Goal: Task Accomplishment & Management: Use online tool/utility

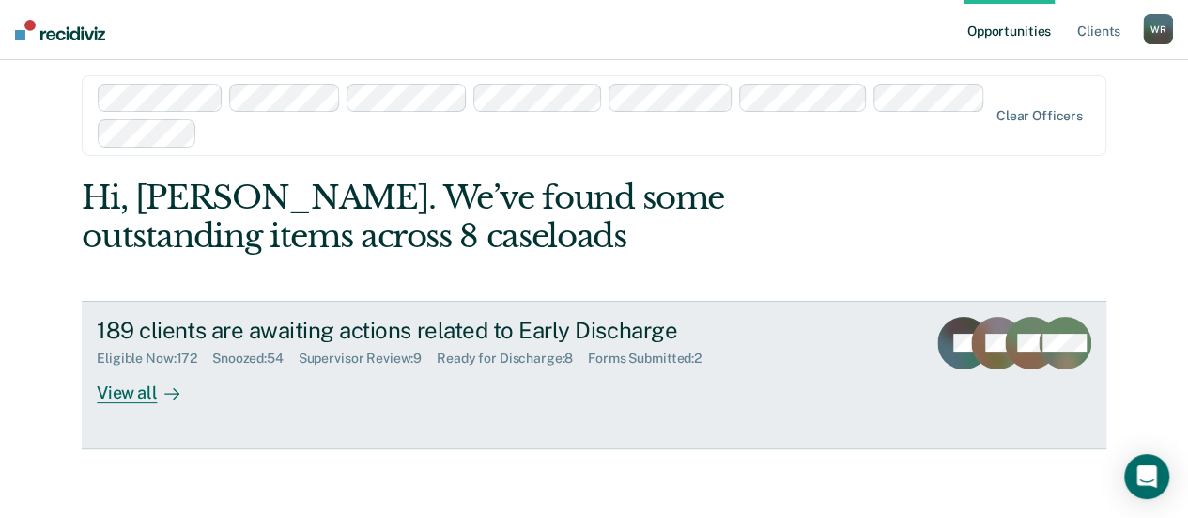
scroll to position [20, 0]
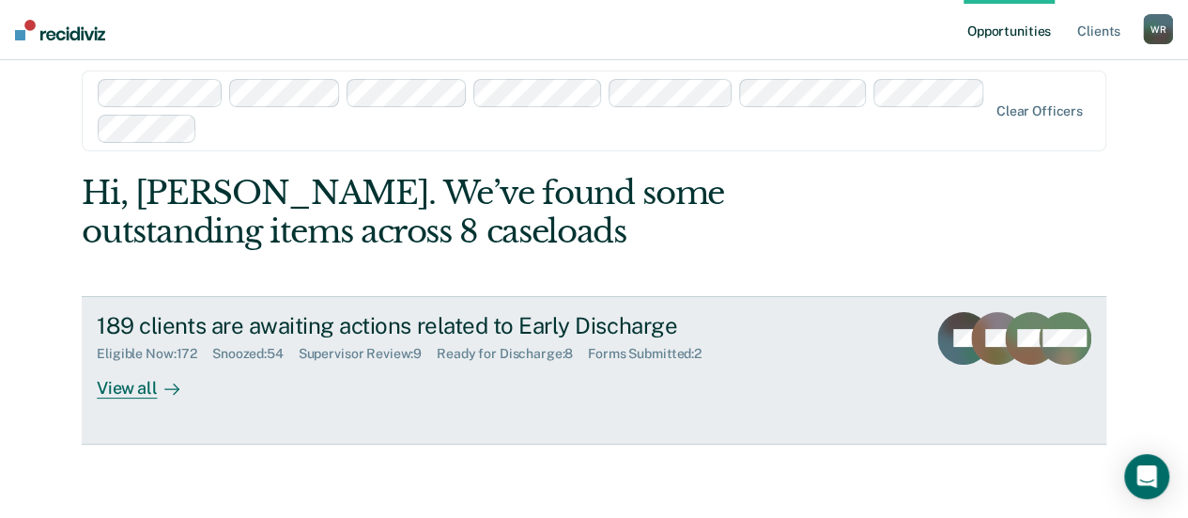
click at [383, 355] on div "Supervisor Review : 9" at bounding box center [368, 354] width 138 height 16
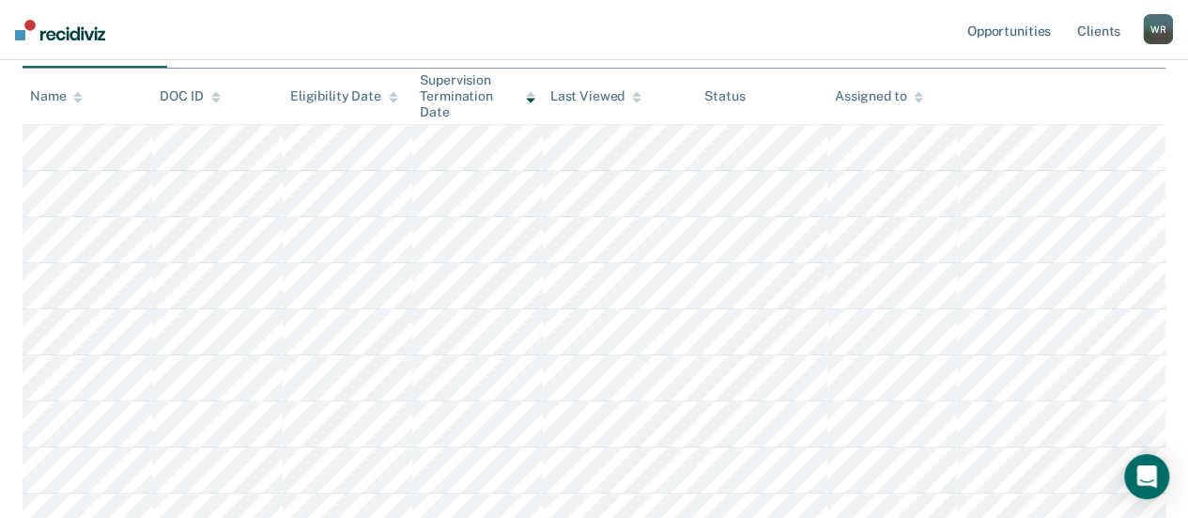
scroll to position [188, 0]
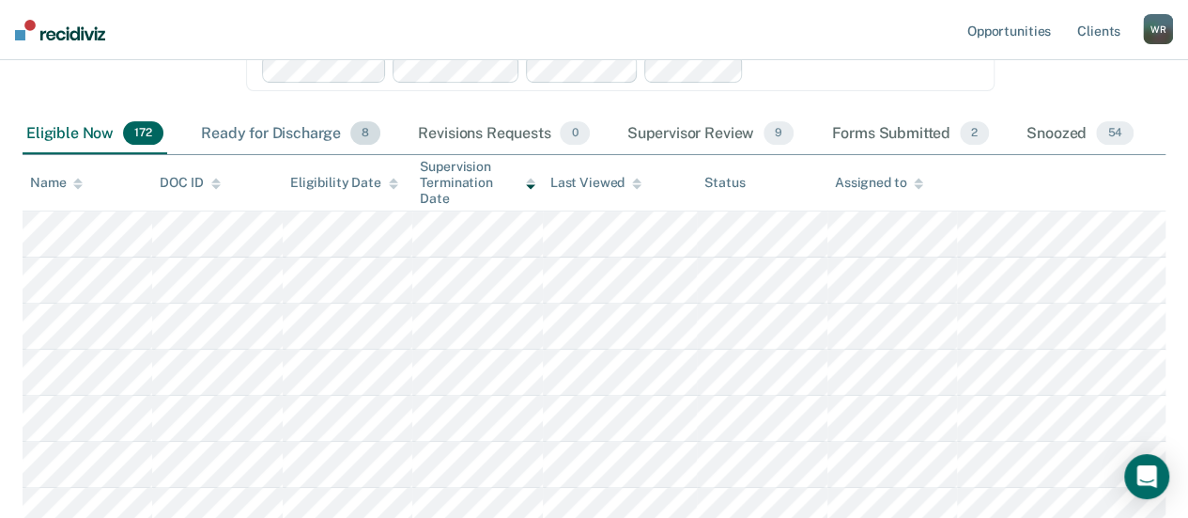
click at [266, 129] on div "Ready for Discharge 8" at bounding box center [290, 134] width 187 height 41
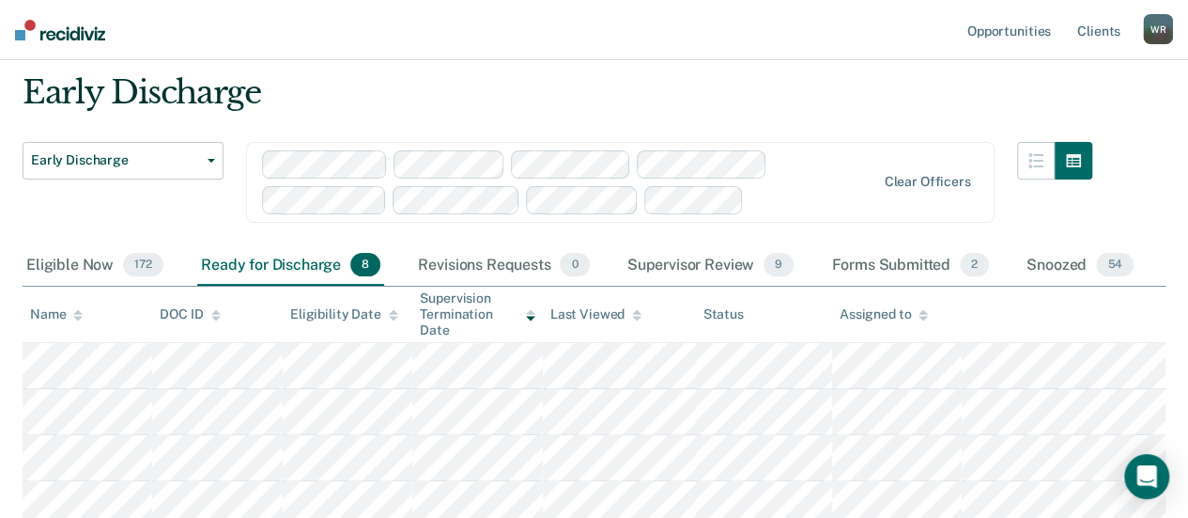
scroll to position [0, 0]
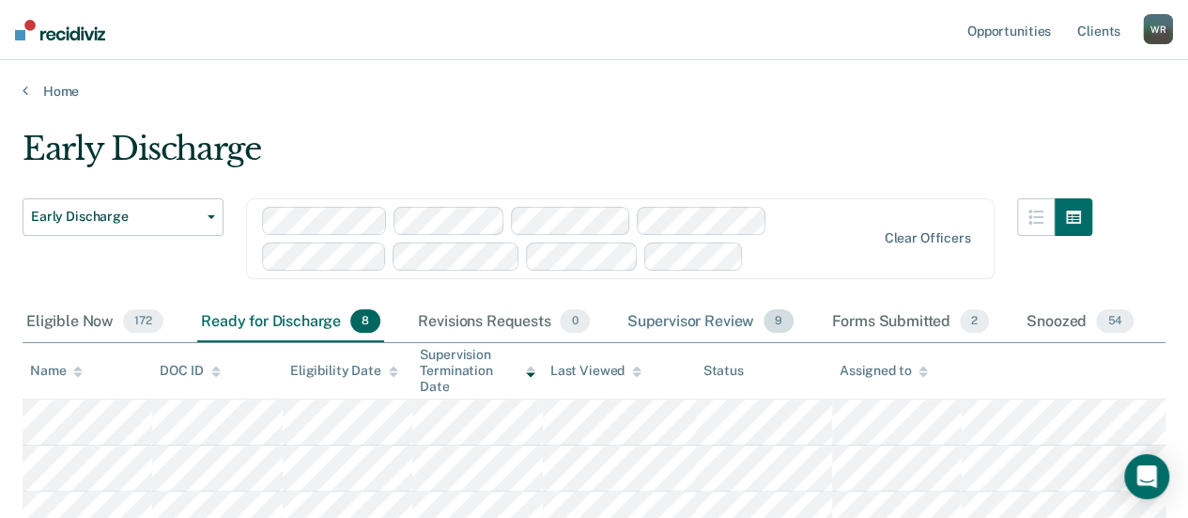
click at [720, 320] on div "Supervisor Review 9" at bounding box center [711, 322] width 175 height 41
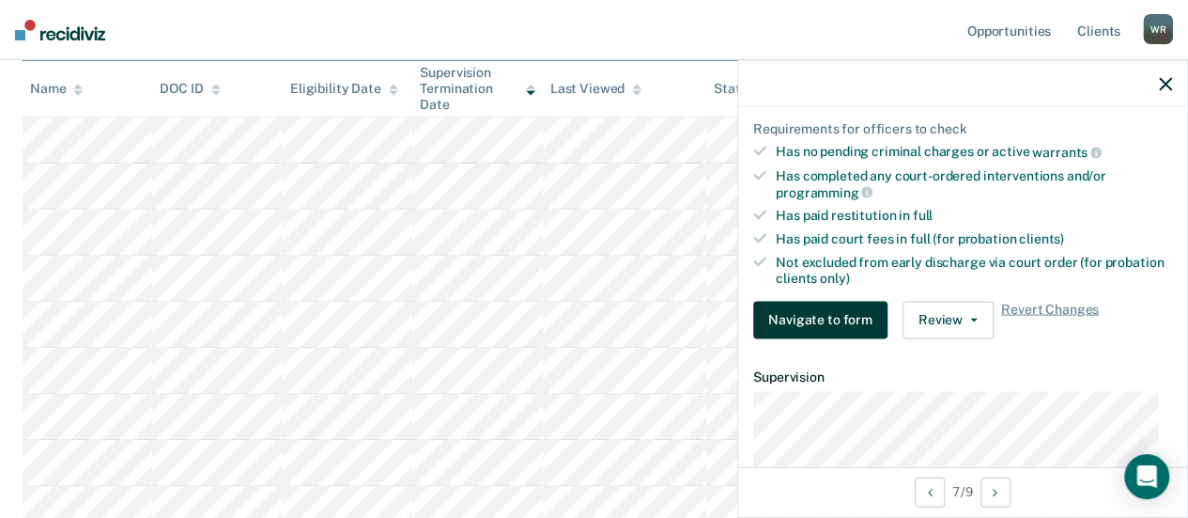
scroll to position [470, 0]
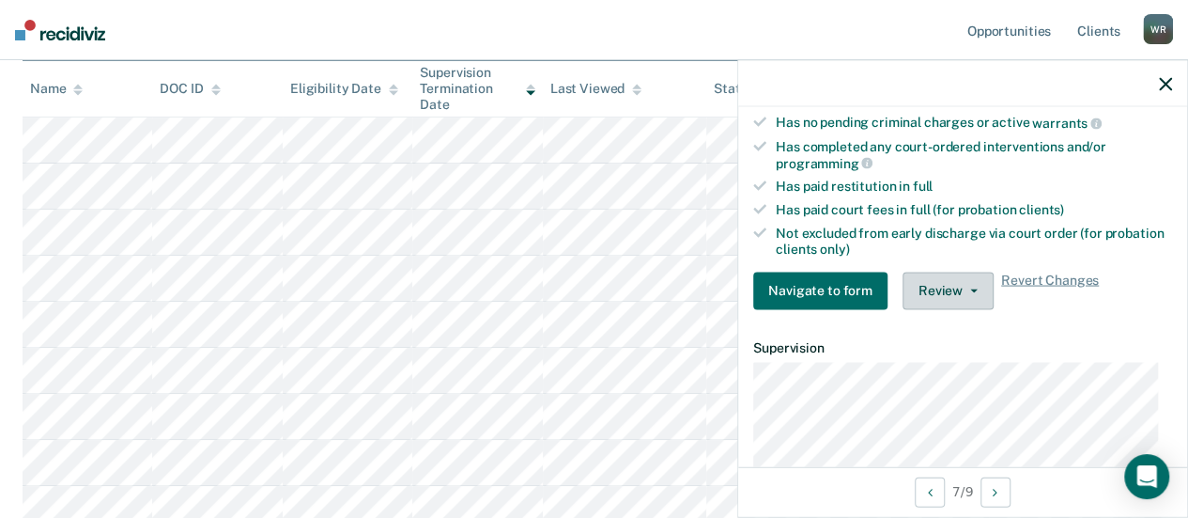
click at [949, 279] on button "Review" at bounding box center [948, 291] width 91 height 38
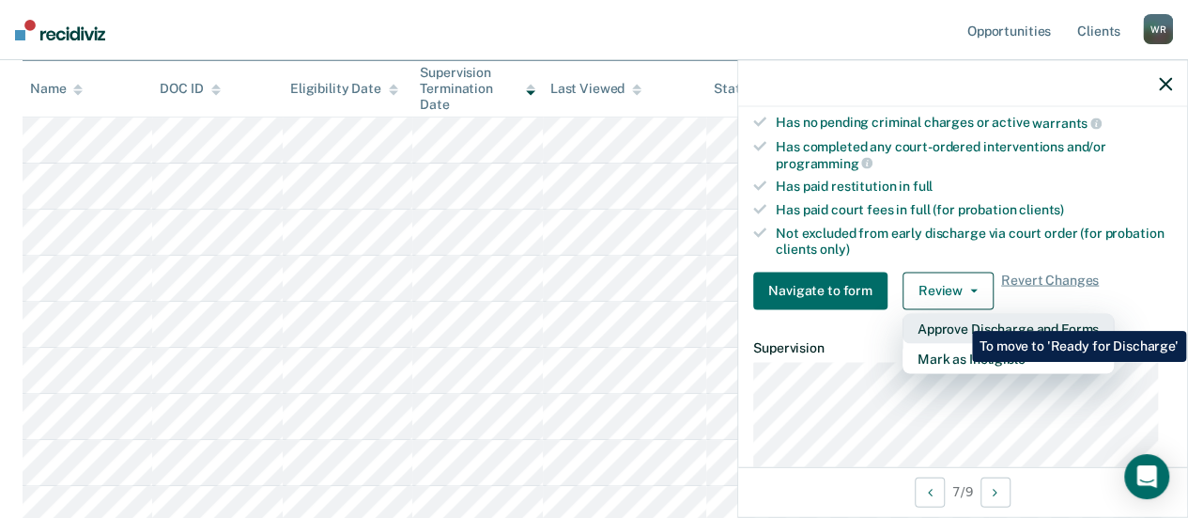
click at [958, 317] on button "Approve Discharge and Forms" at bounding box center [1008, 328] width 211 height 30
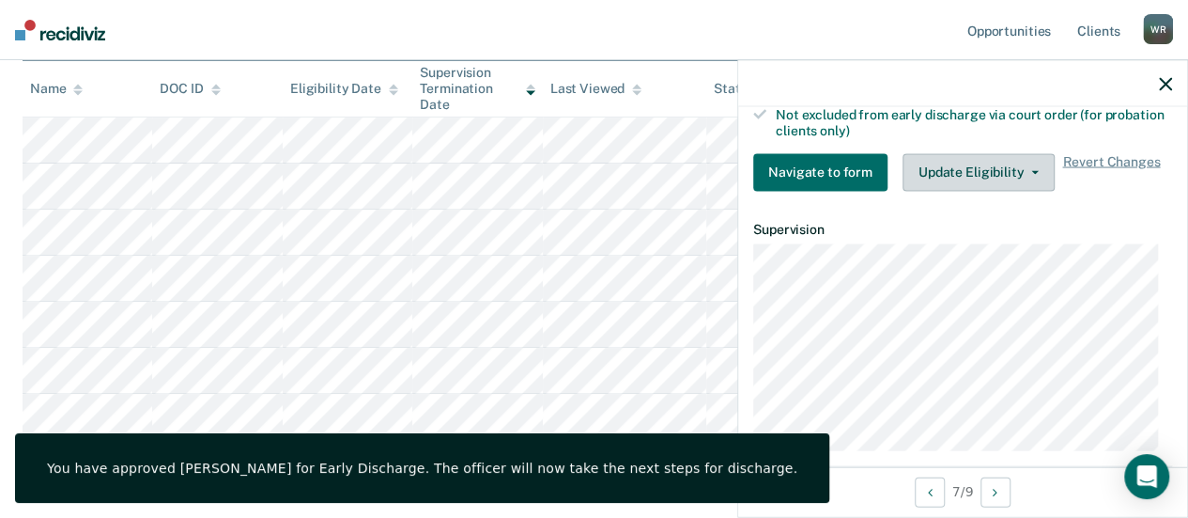
scroll to position [212, 0]
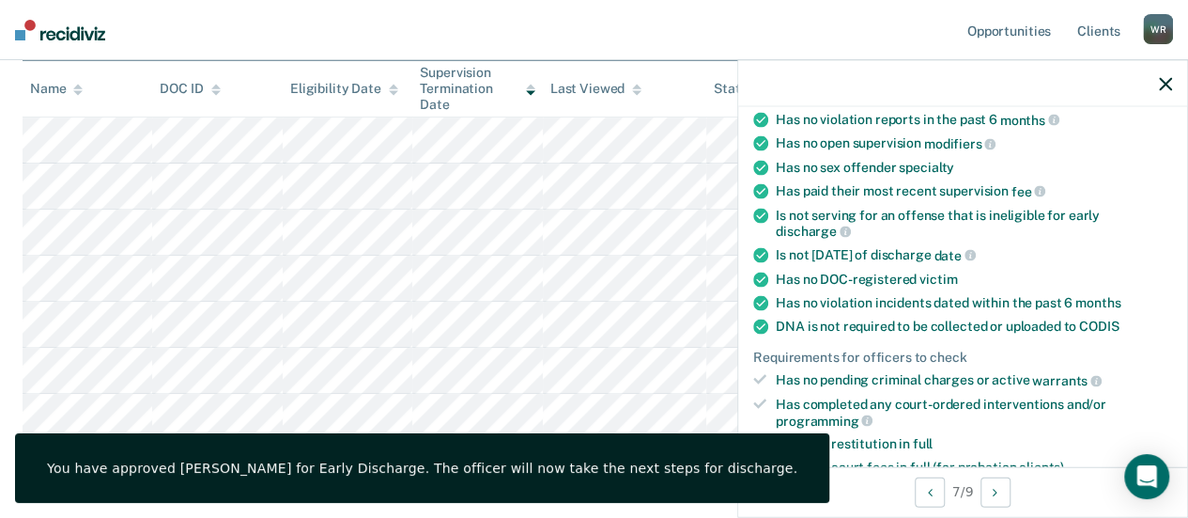
click at [1171, 83] on icon "button" at bounding box center [1165, 83] width 13 height 13
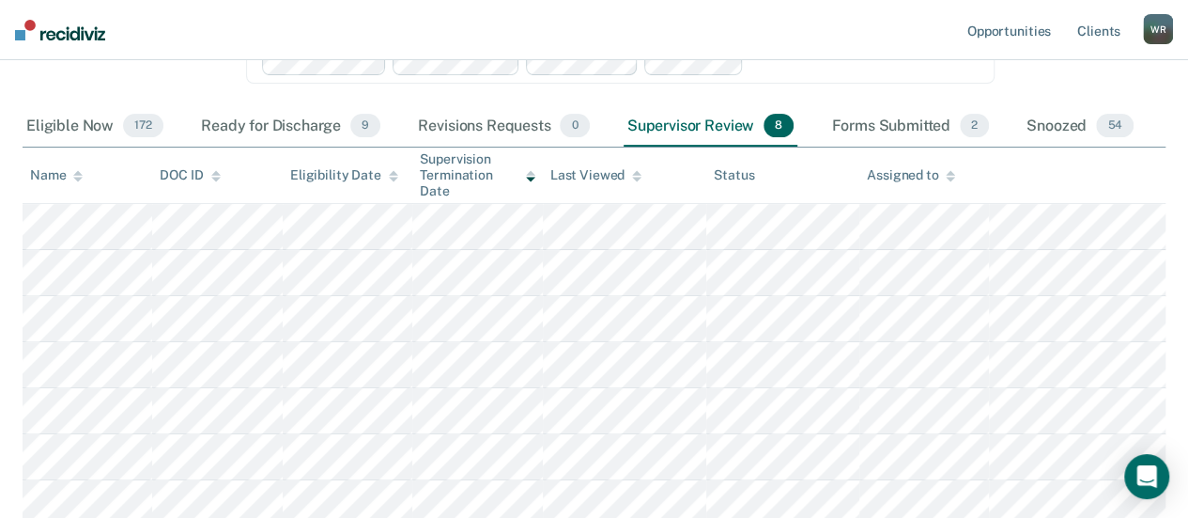
scroll to position [194, 0]
click at [911, 123] on div "Forms Submitted 2" at bounding box center [910, 127] width 165 height 41
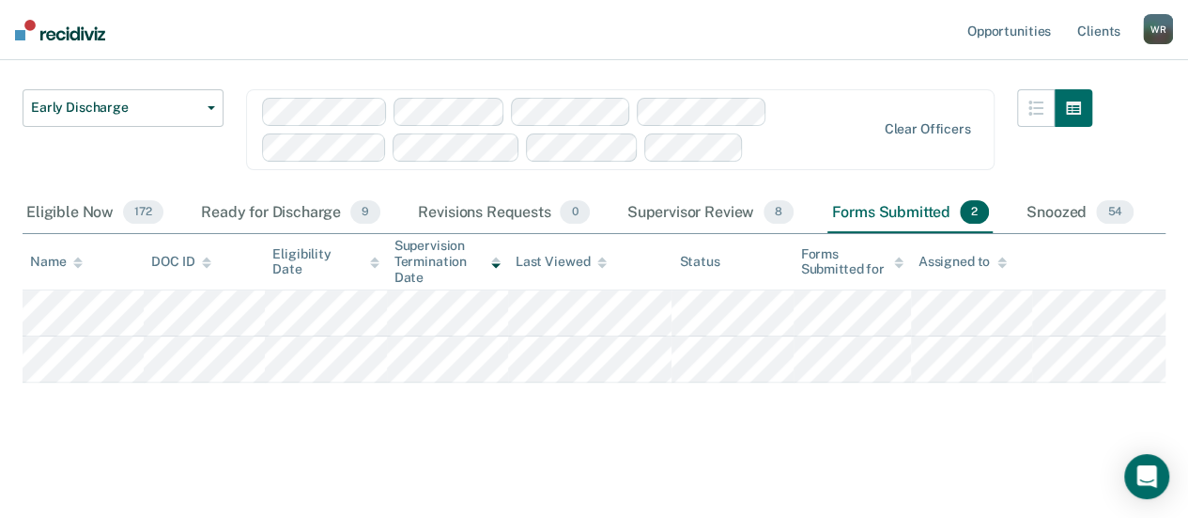
scroll to position [106, 0]
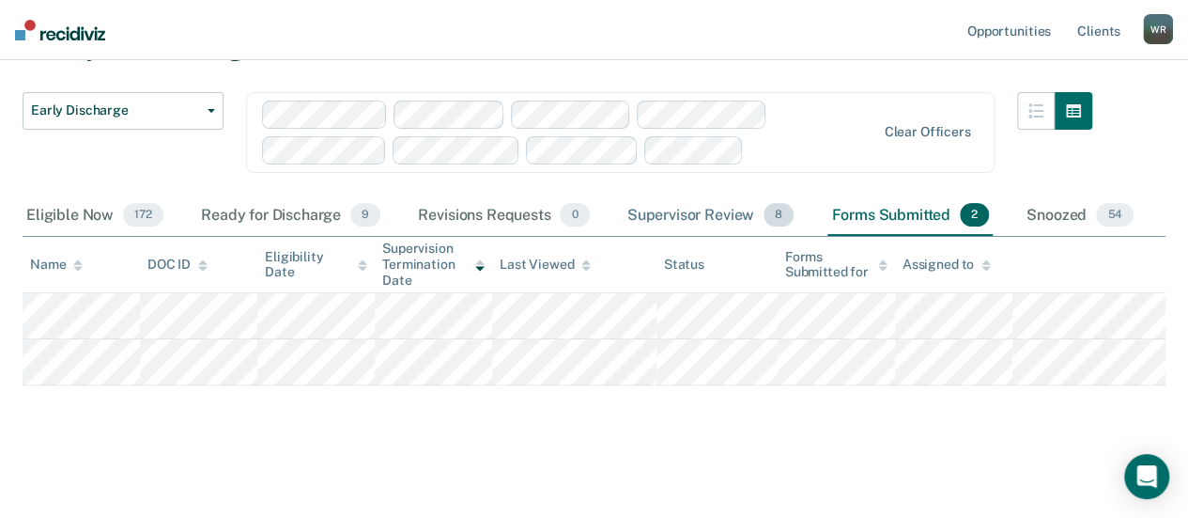
click at [686, 211] on div "Supervisor Review 8" at bounding box center [711, 215] width 175 height 41
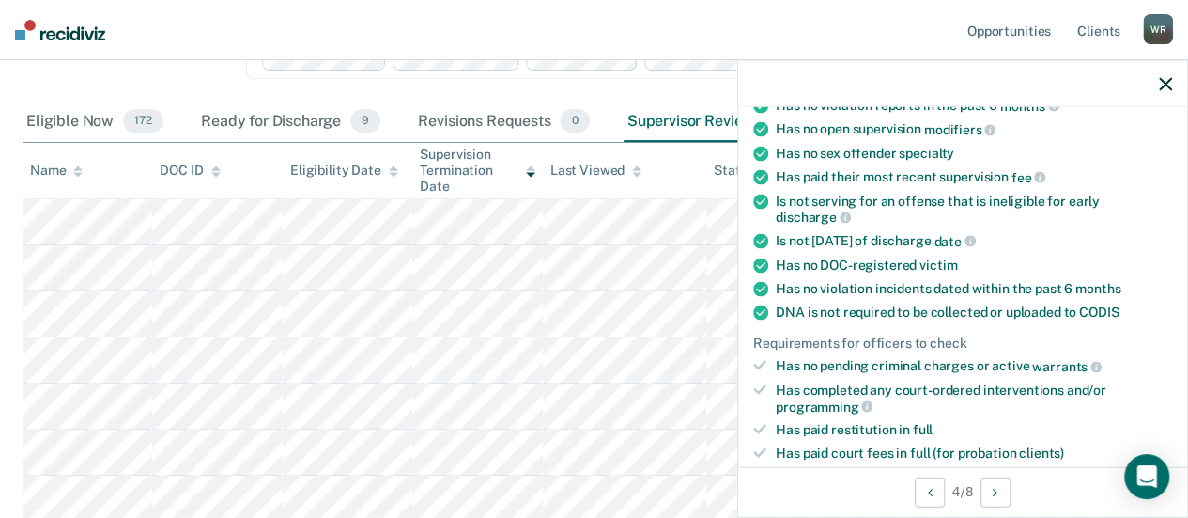
scroll to position [320, 0]
